Goal: Transaction & Acquisition: Purchase product/service

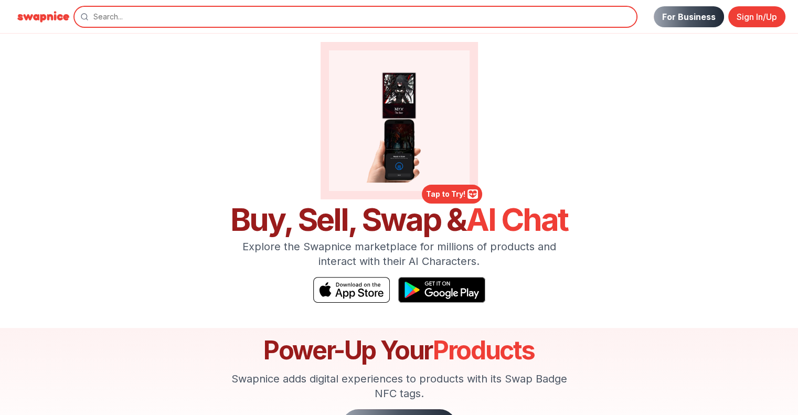
click at [279, 15] on input "search" at bounding box center [355, 16] width 563 height 21
type input "vintage"
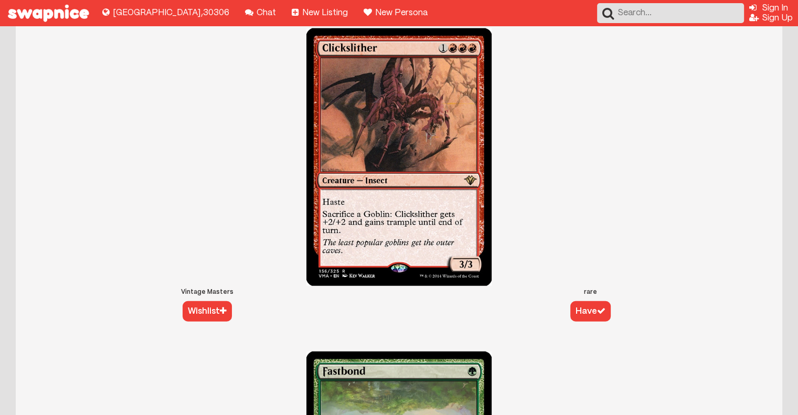
scroll to position [2729, 0]
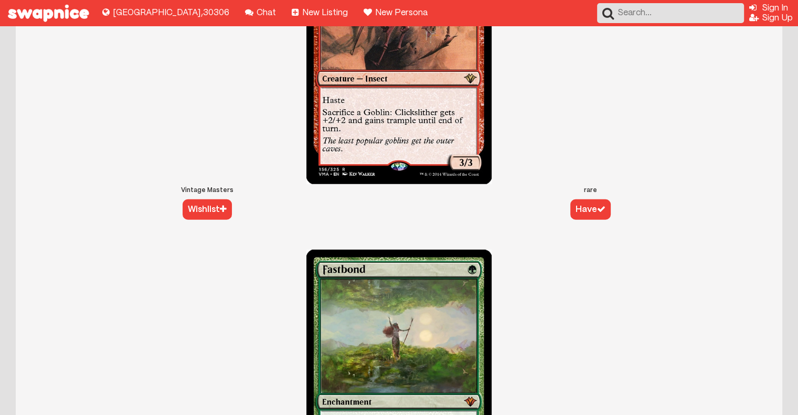
click at [407, 56] on img at bounding box center [398, 56] width 185 height 258
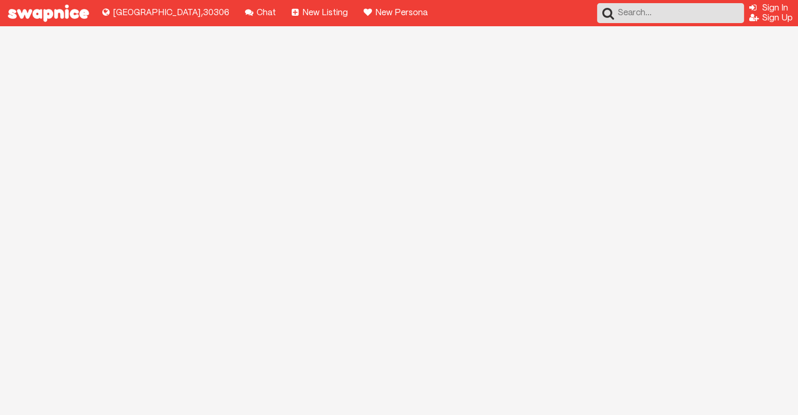
scroll to position [115, 0]
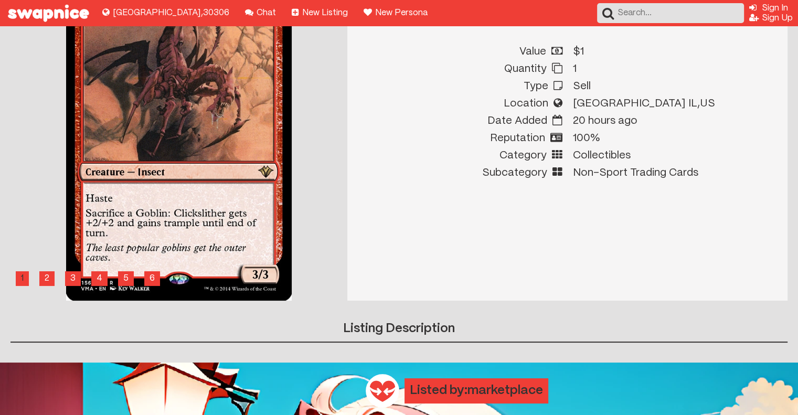
scroll to position [227, 0]
